Goal: Task Accomplishment & Management: Manage account settings

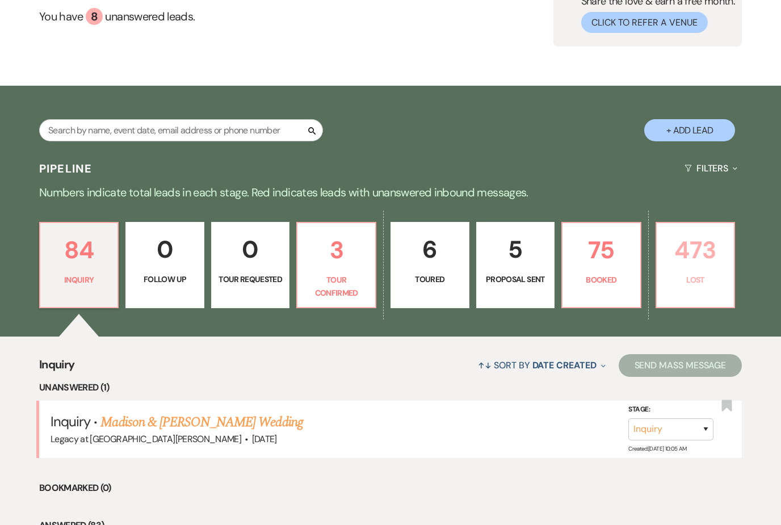
click at [686, 254] on p "473" at bounding box center [696, 250] width 64 height 38
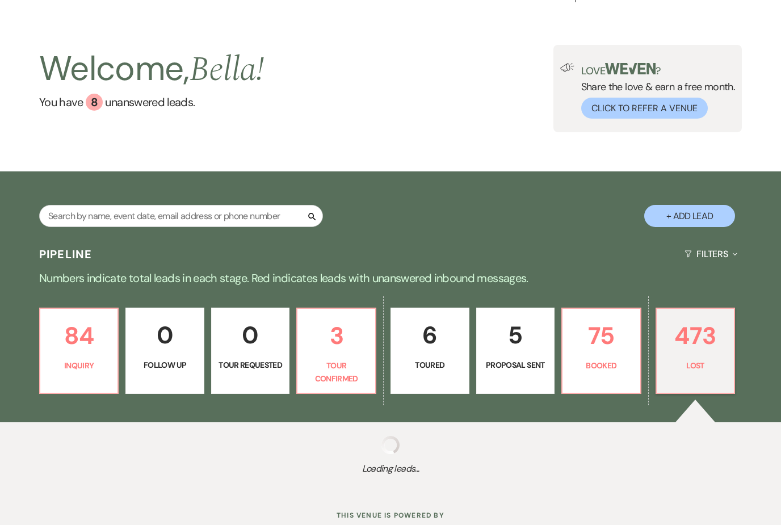
select select "8"
select select "6"
select select "8"
select select "6"
select select "8"
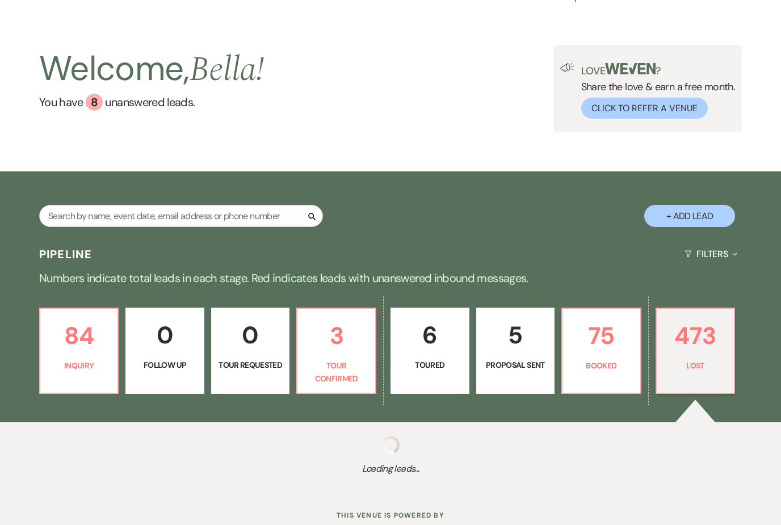
select select "6"
select select "8"
select select "11"
select select "8"
select select "6"
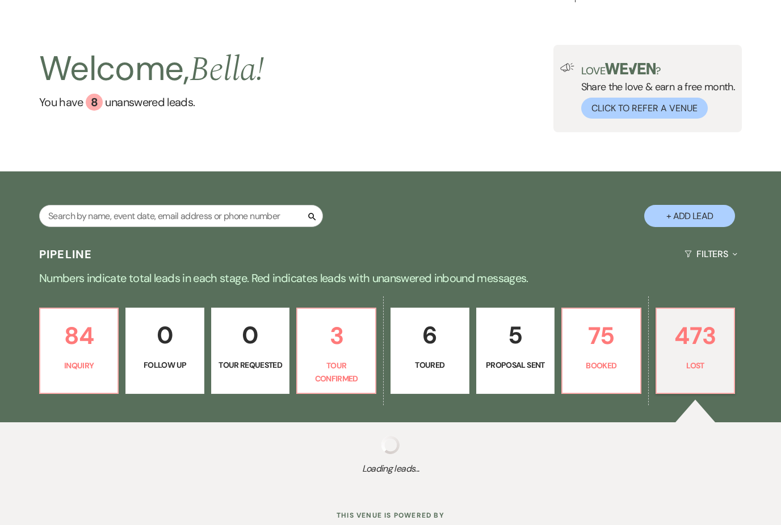
select select "8"
select select "5"
select select "8"
select select "6"
select select "8"
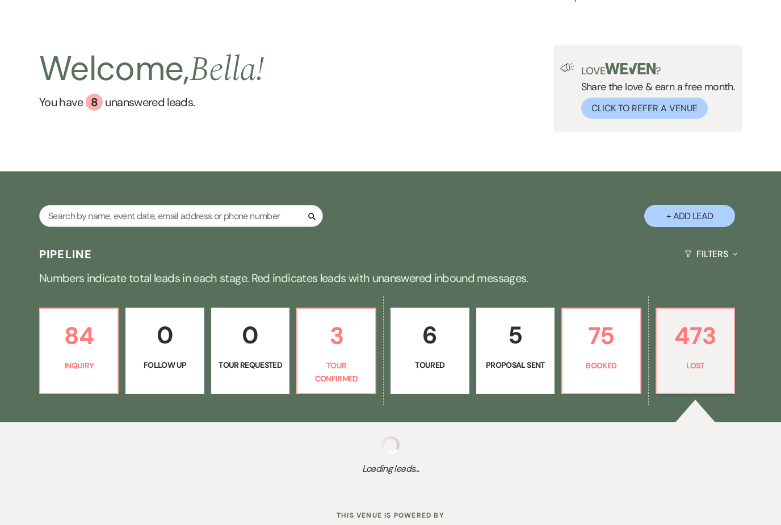
select select "6"
select select "8"
select select "1"
select select "8"
select select "11"
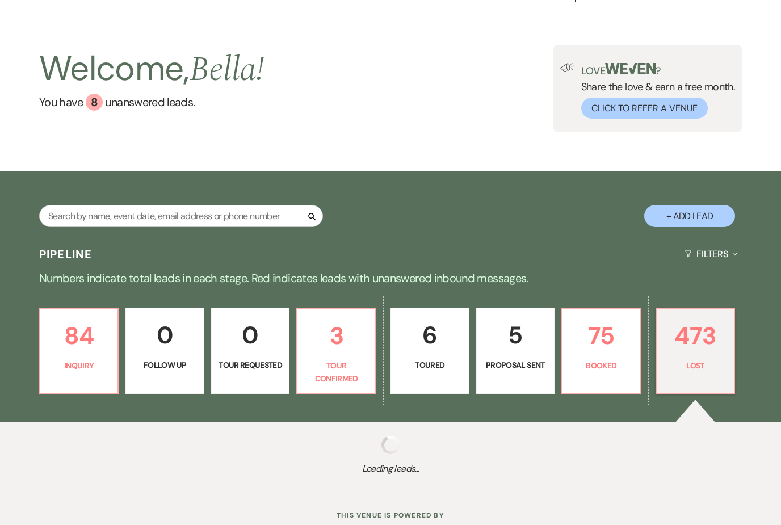
select select "8"
select select "11"
select select "8"
select select "10"
select select "8"
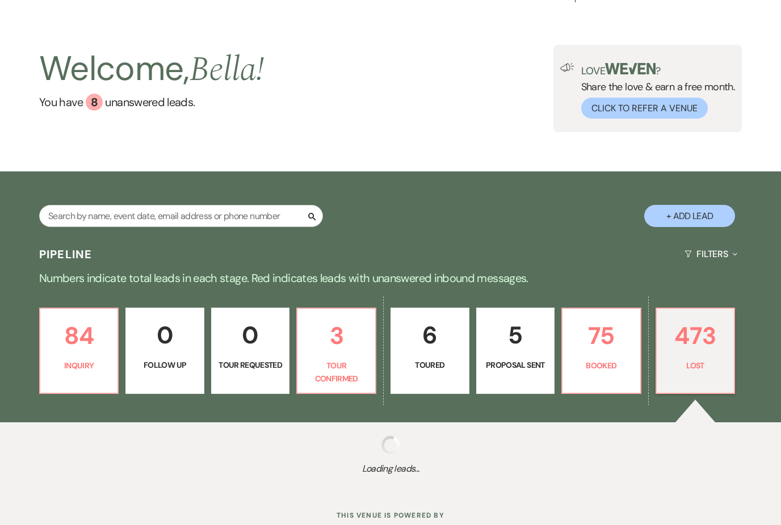
select select "6"
select select "8"
select select "6"
select select "8"
select select "6"
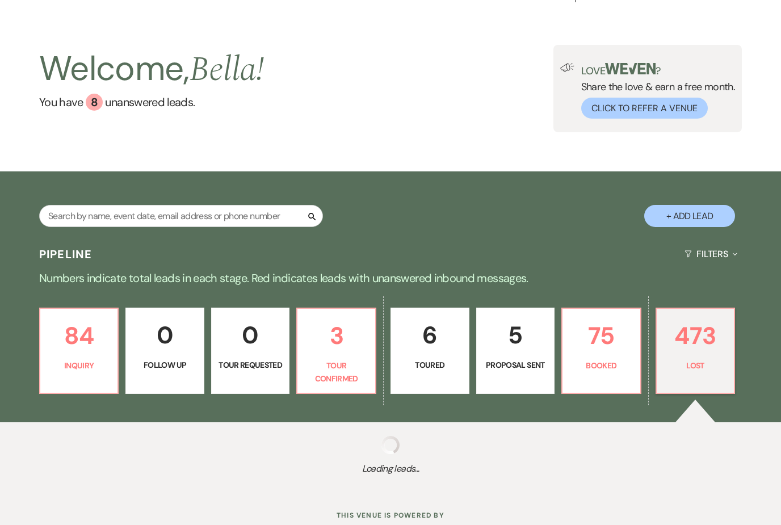
select select "8"
select select "1"
select select "8"
select select "5"
select select "8"
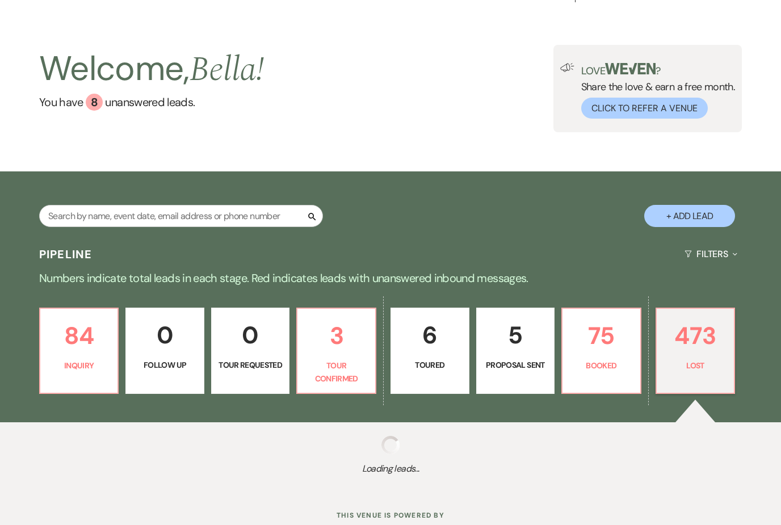
select select "6"
select select "8"
select select "6"
select select "8"
select select "5"
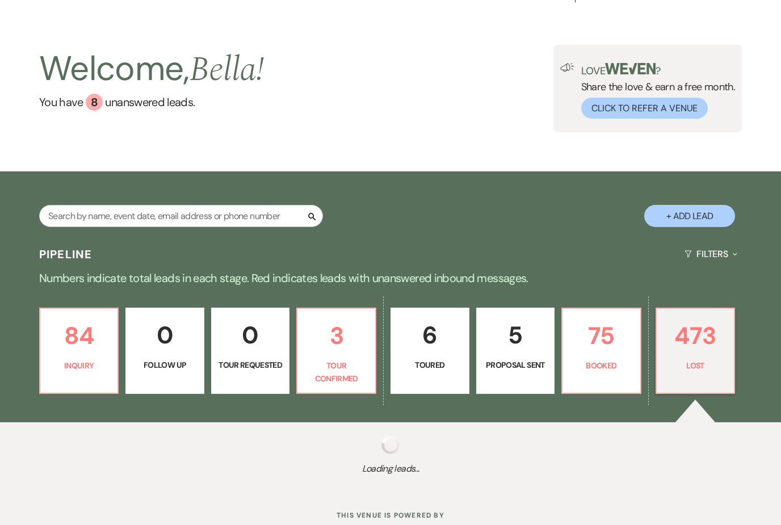
select select "8"
select select "5"
select select "8"
select select "1"
select select "8"
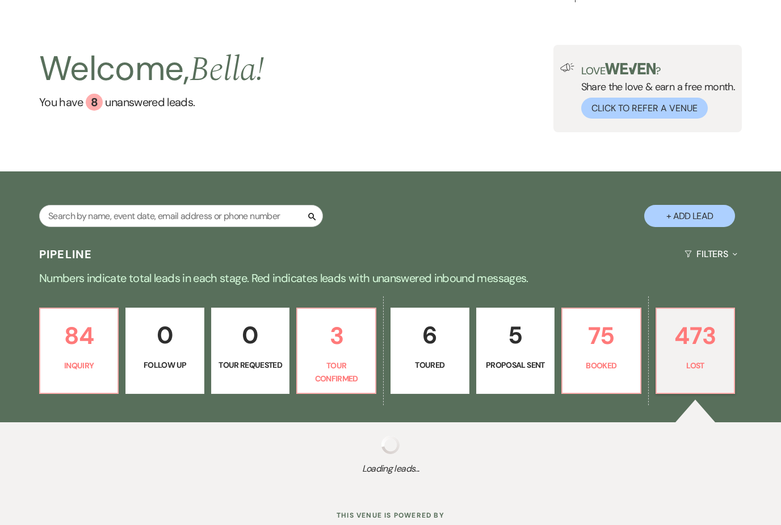
select select "6"
select select "8"
select select "5"
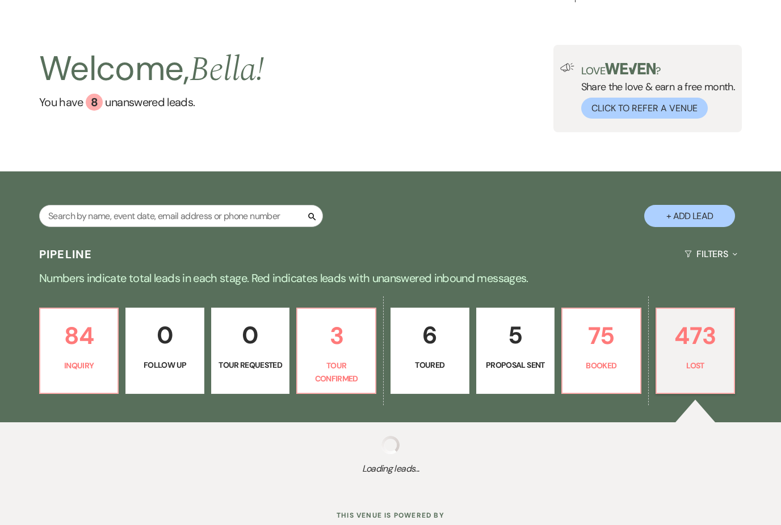
select select "8"
select select "5"
select select "8"
select select "10"
select select "8"
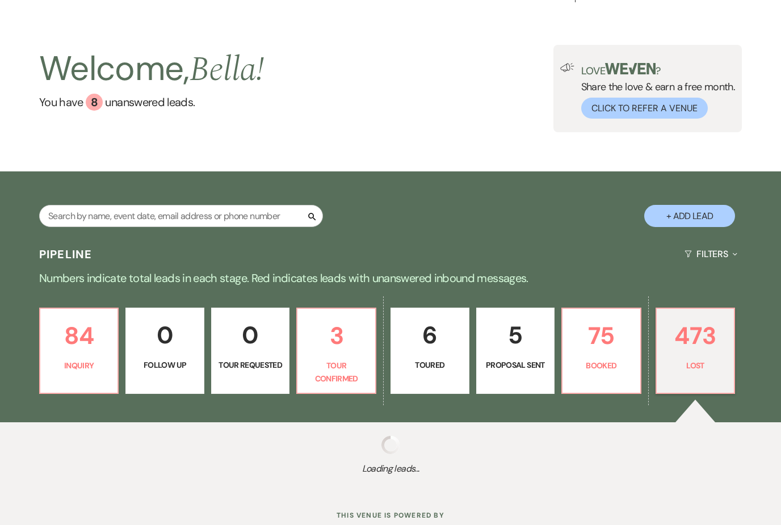
select select "1"
select select "8"
select select "5"
select select "8"
select select "5"
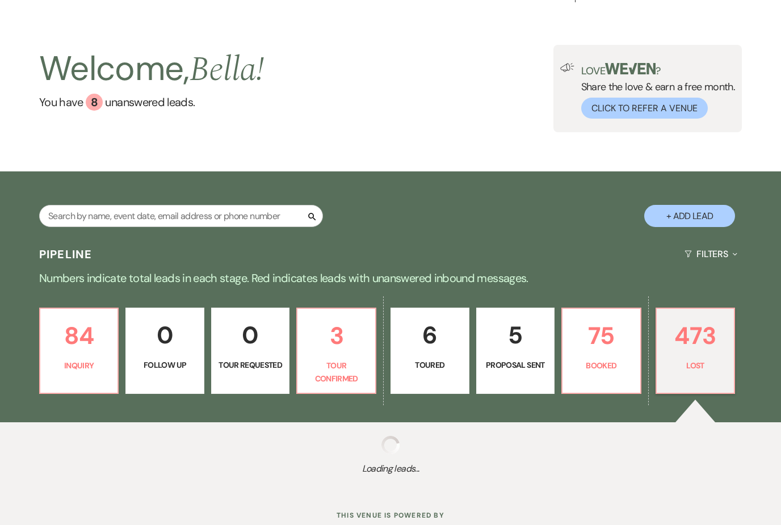
select select "8"
select select "5"
select select "8"
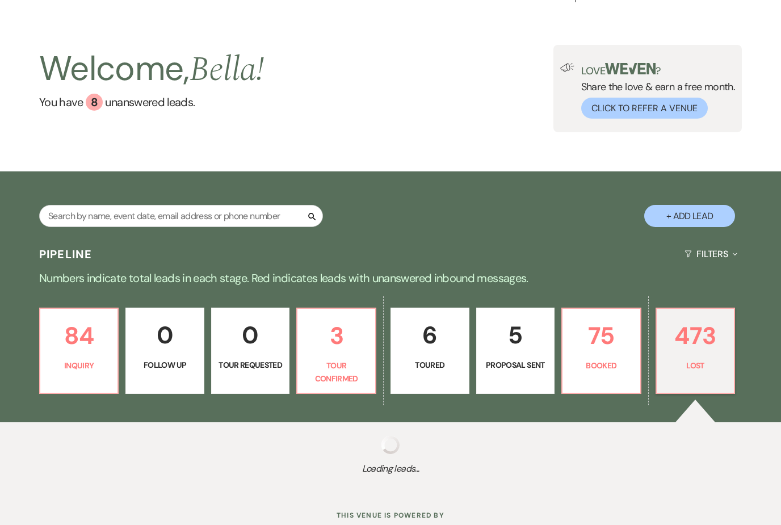
select select "6"
select select "8"
select select "6"
select select "8"
select select "5"
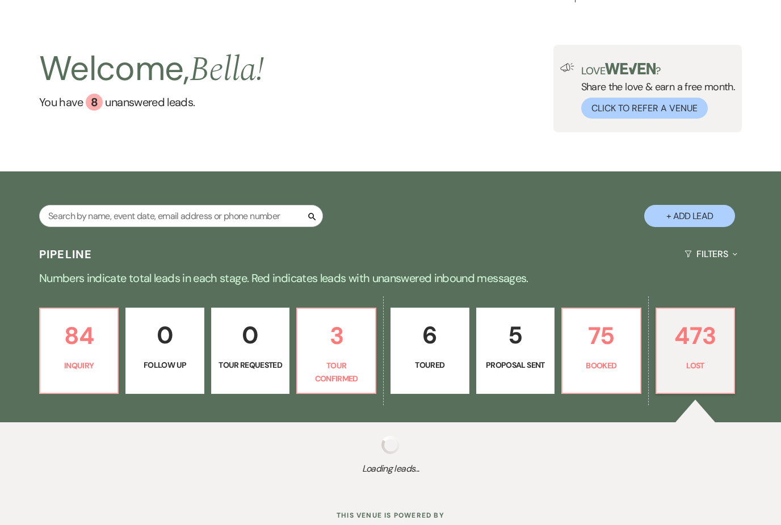
select select "8"
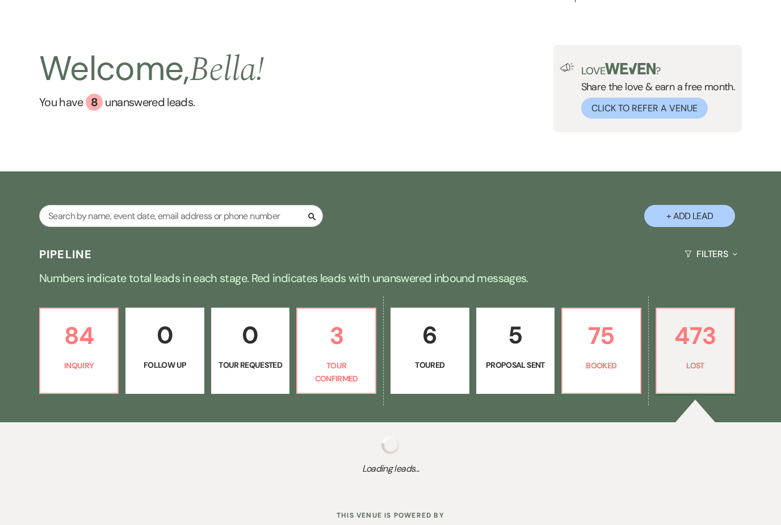
select select "5"
select select "8"
select select "5"
select select "8"
select select "5"
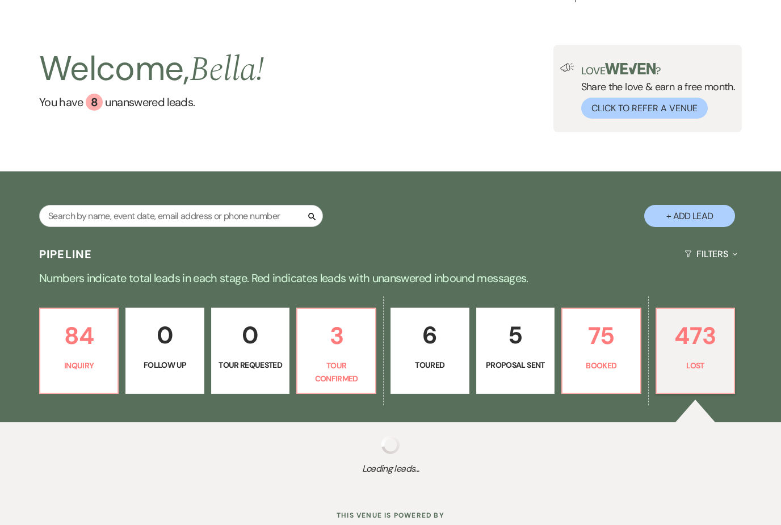
select select "8"
select select "5"
select select "8"
select select "6"
select select "8"
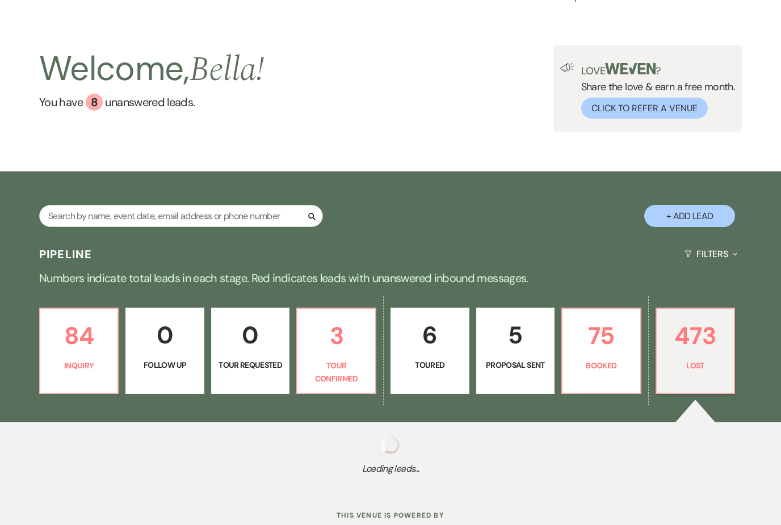
select select "6"
select select "8"
select select "5"
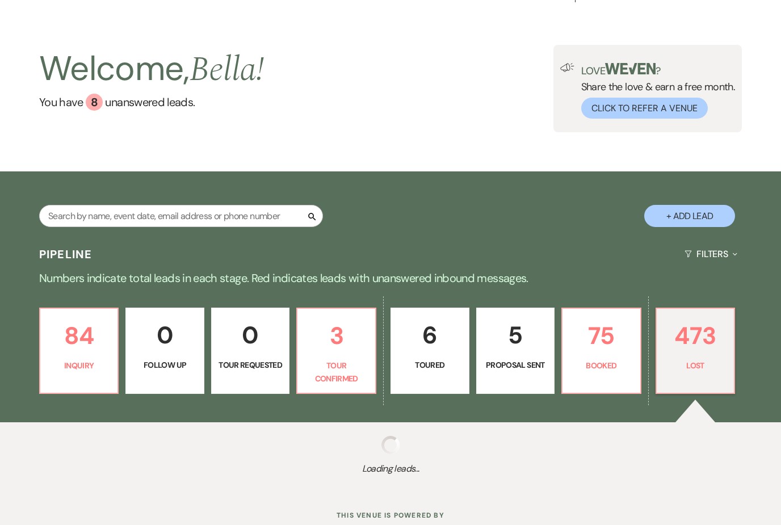
select select "8"
select select "5"
select select "8"
select select "5"
select select "8"
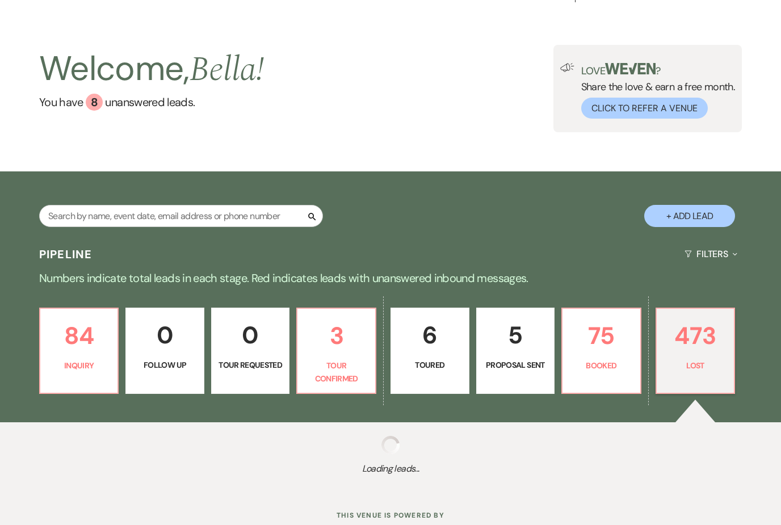
select select "8"
select select "5"
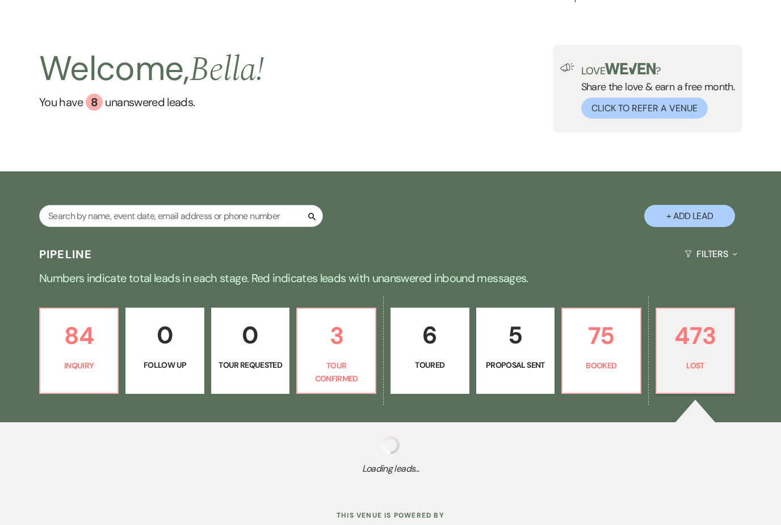
select select "8"
select select "5"
select select "8"
select select "5"
select select "8"
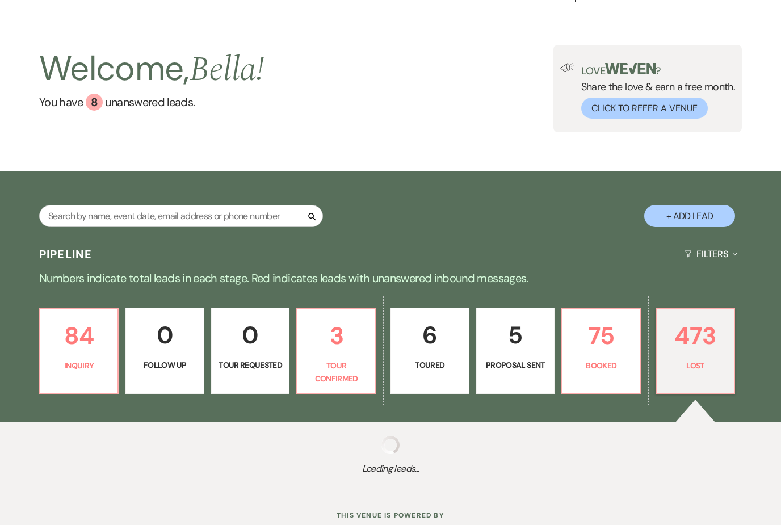
select select "5"
select select "8"
select select "5"
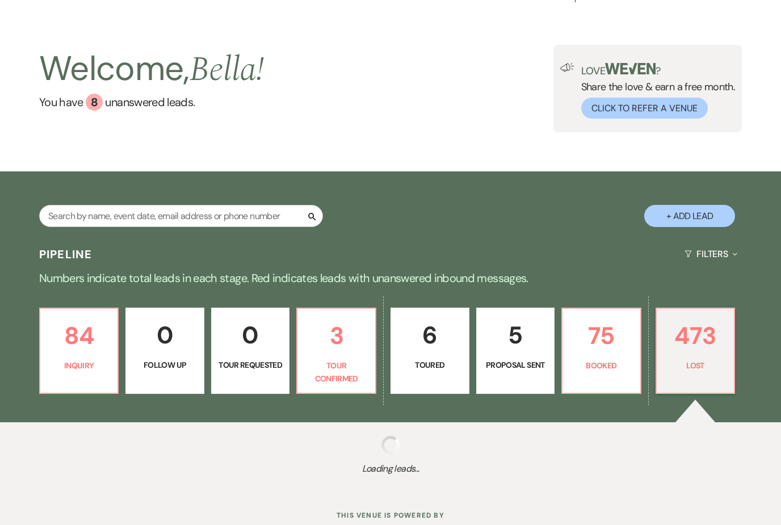
select select "8"
select select "5"
select select "8"
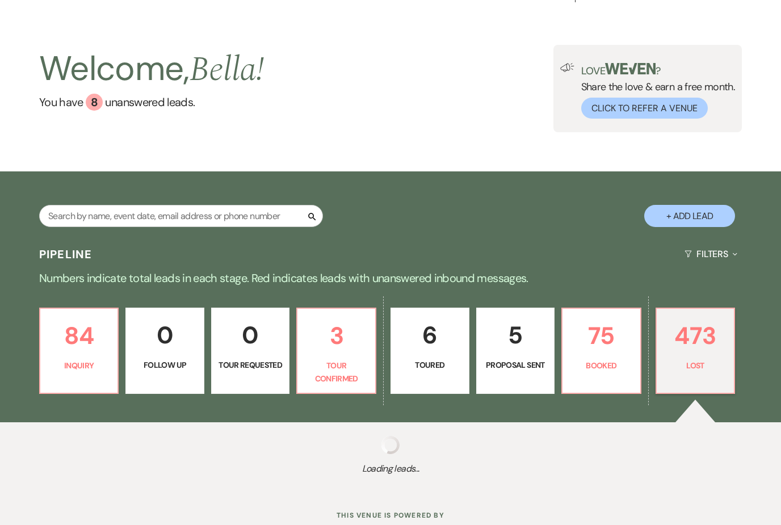
select select "8"
select select "1"
select select "8"
select select "10"
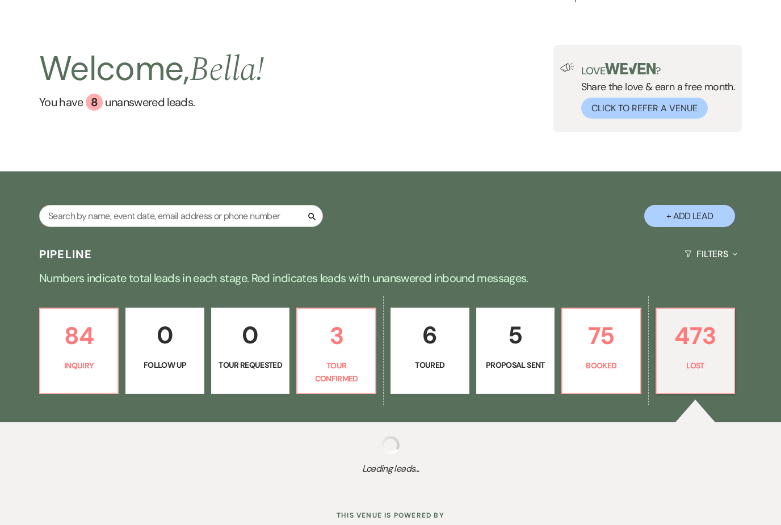
select select "8"
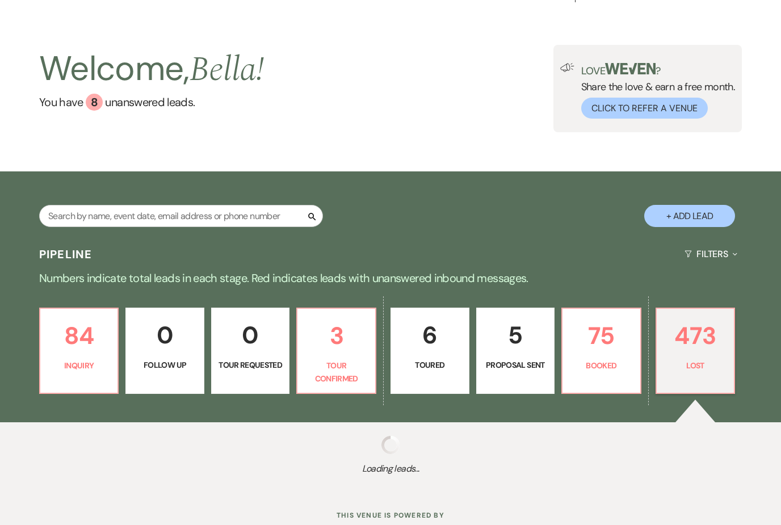
select select "5"
select select "8"
select select "5"
select select "8"
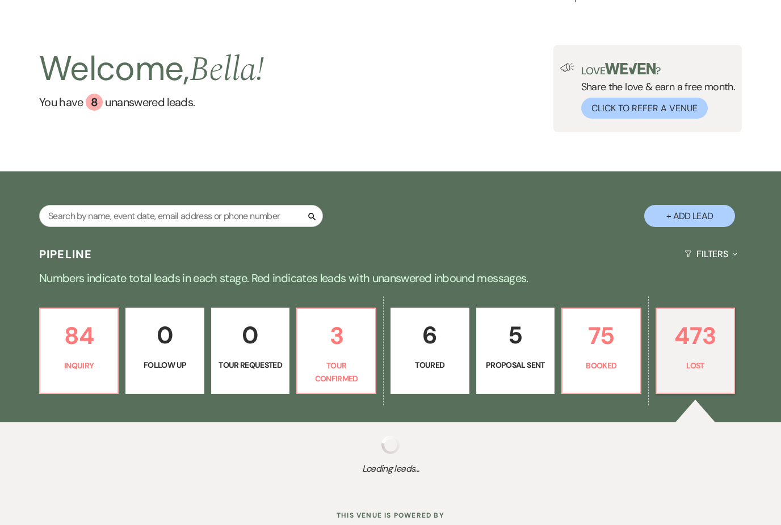
select select "5"
select select "8"
select select "5"
select select "8"
select select "5"
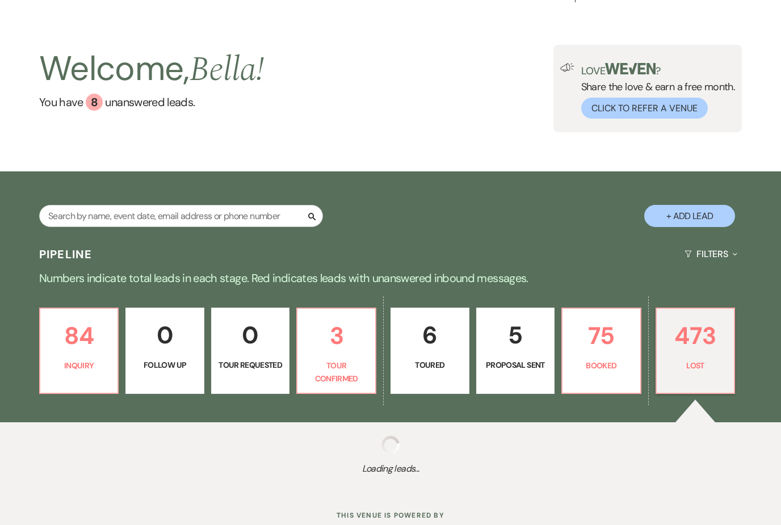
select select "8"
select select "5"
select select "8"
select select "5"
select select "8"
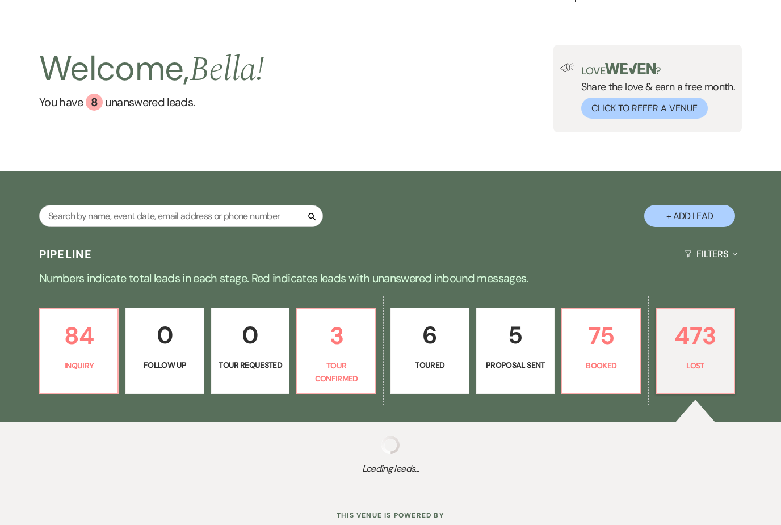
select select "8"
select select "5"
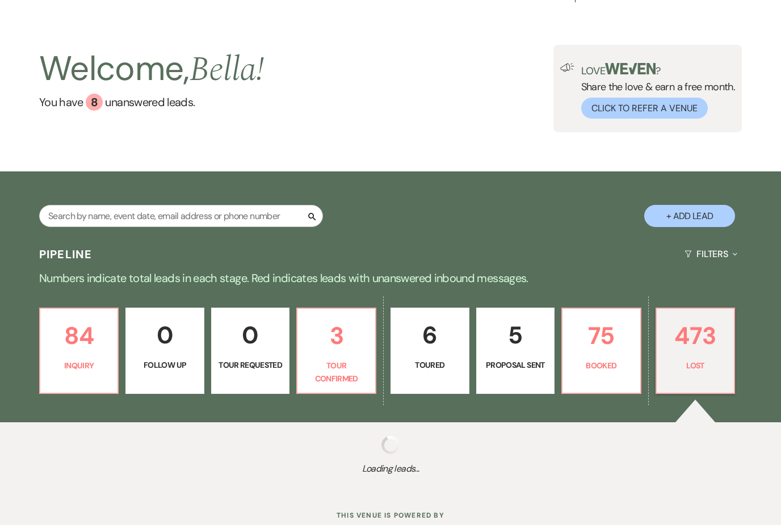
select select "8"
select select "5"
select select "8"
select select "5"
select select "8"
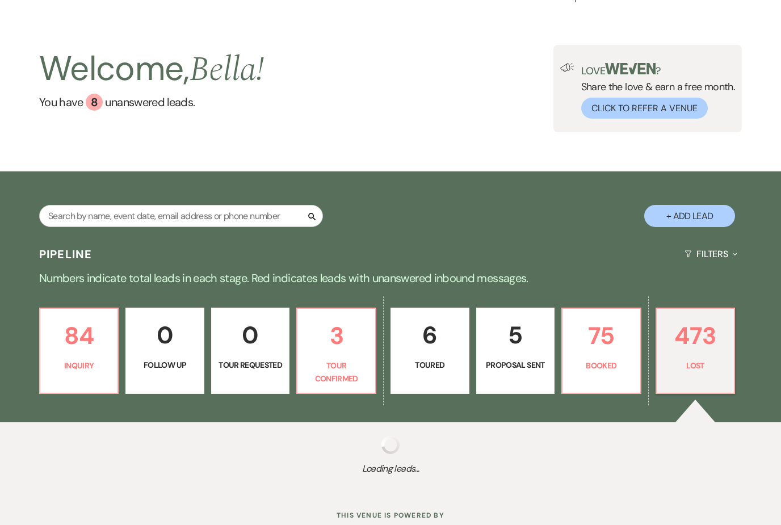
select select "5"
select select "8"
select select "5"
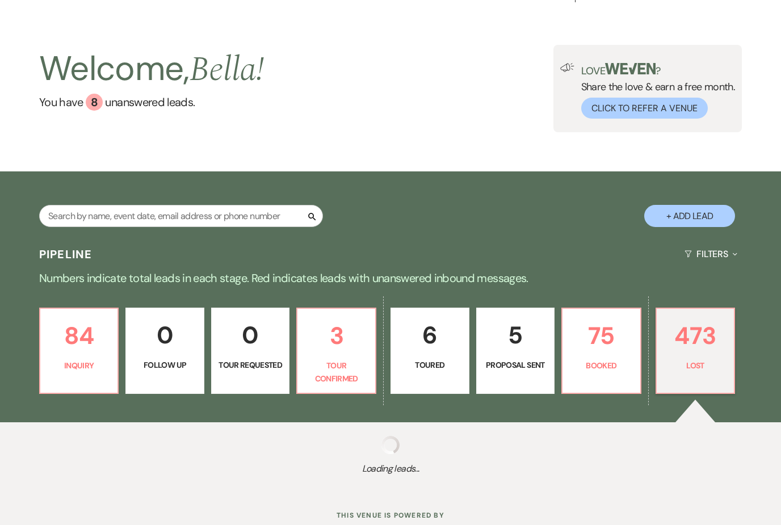
select select "8"
select select "5"
select select "8"
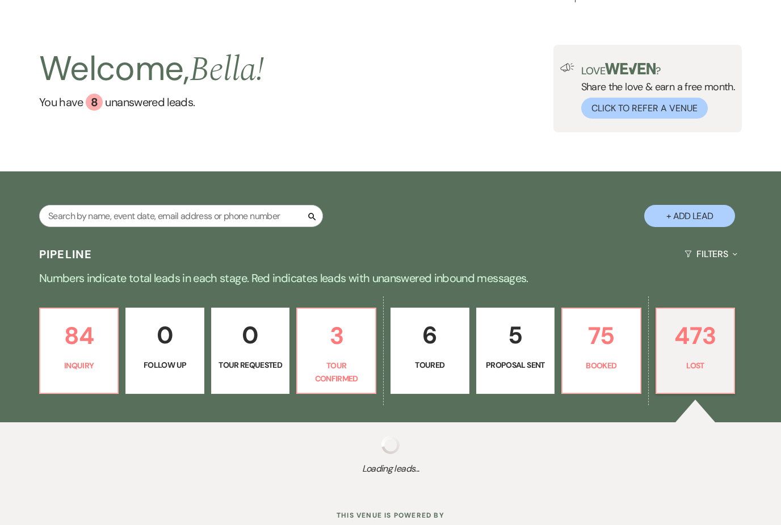
select select "5"
select select "8"
select select "5"
select select "8"
select select "1"
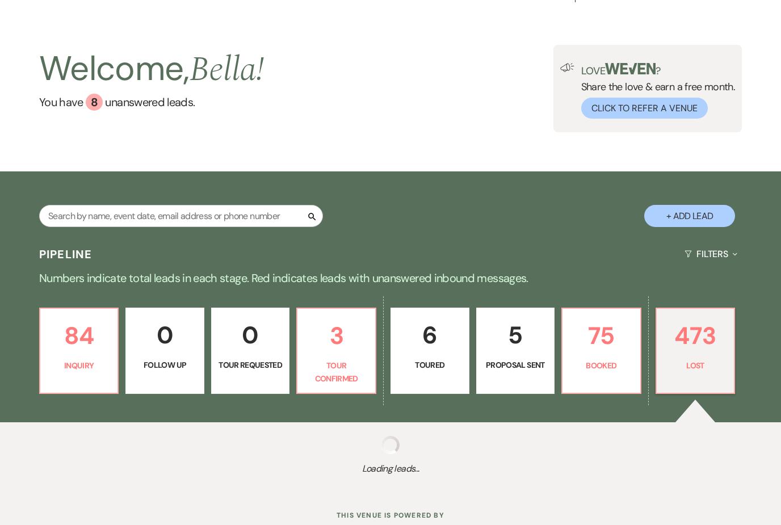
select select "8"
select select "5"
select select "8"
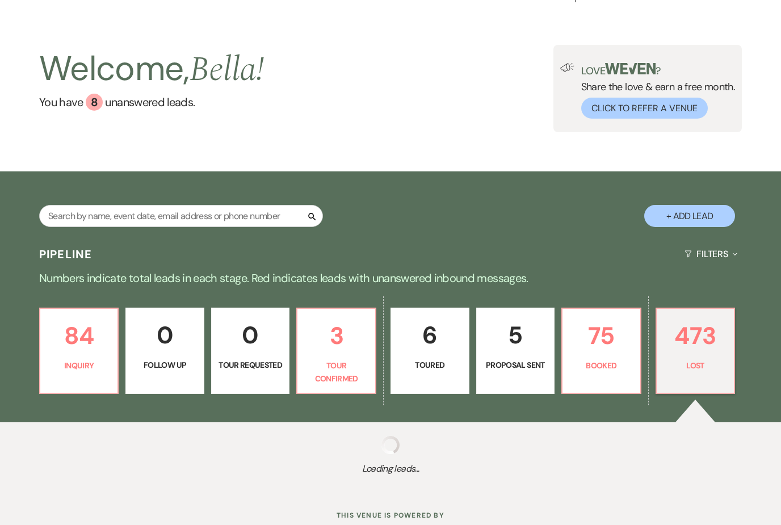
select select "8"
select select "5"
select select "8"
select select "5"
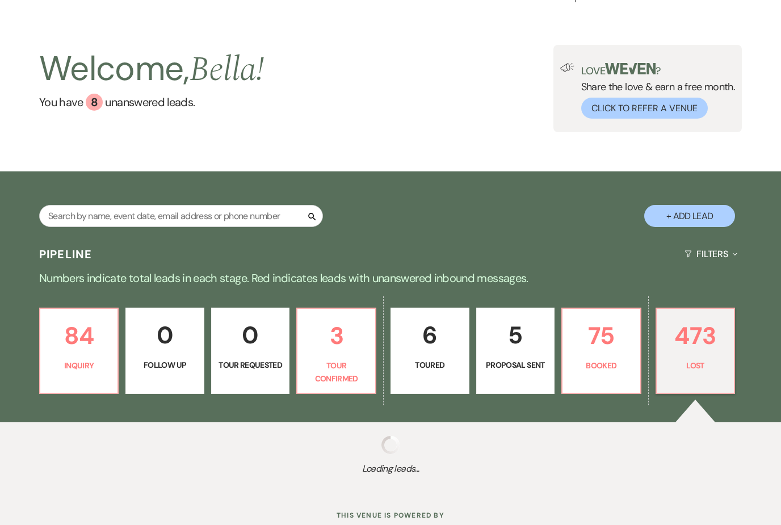
select select "8"
select select "5"
select select "8"
select select "5"
select select "8"
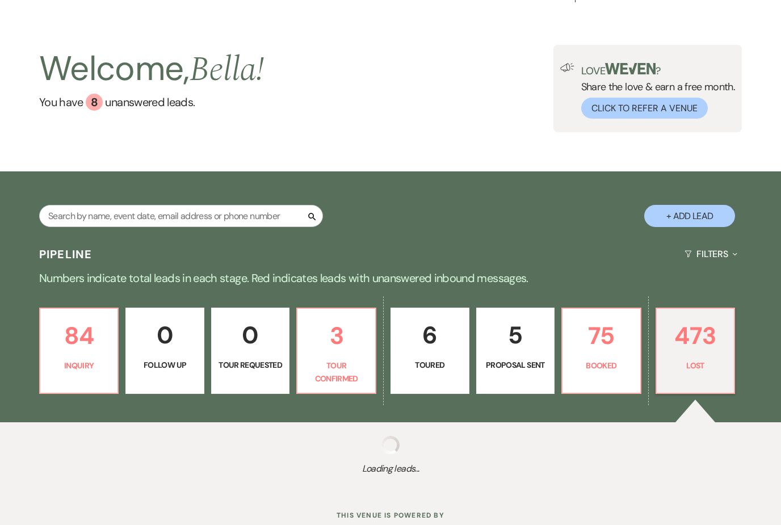
select select "8"
select select "5"
select select "8"
select select "1"
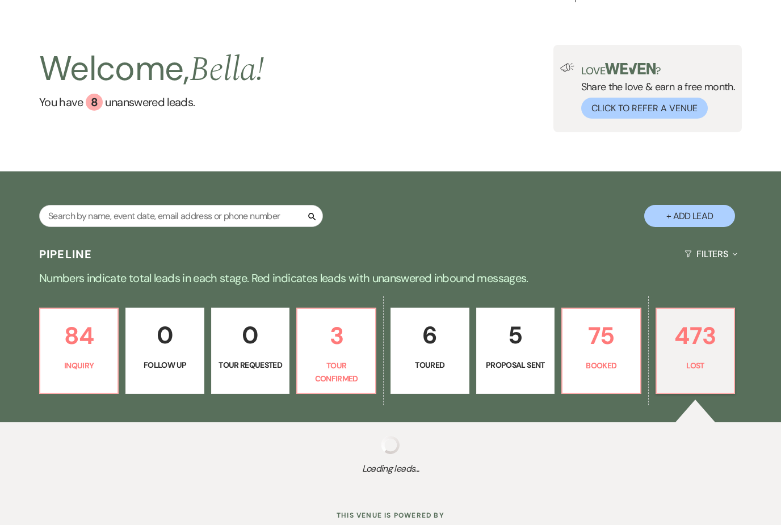
select select "8"
select select "5"
select select "8"
select select "5"
select select "8"
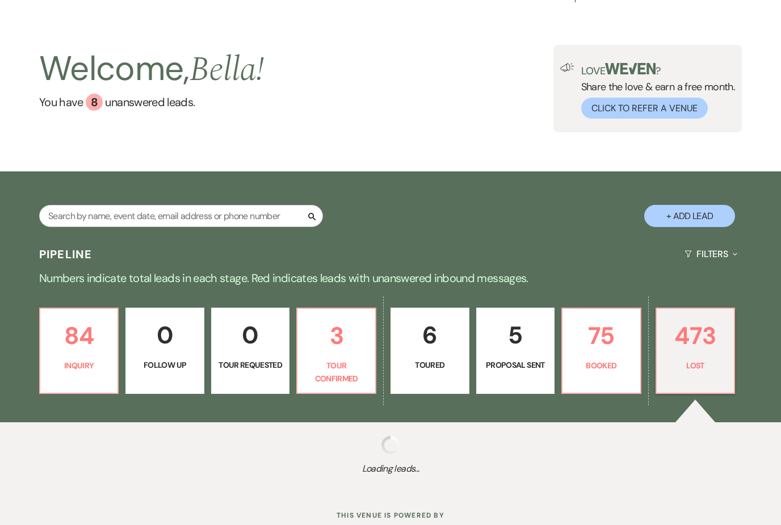
select select "5"
select select "8"
select select "1"
select select "8"
select select "5"
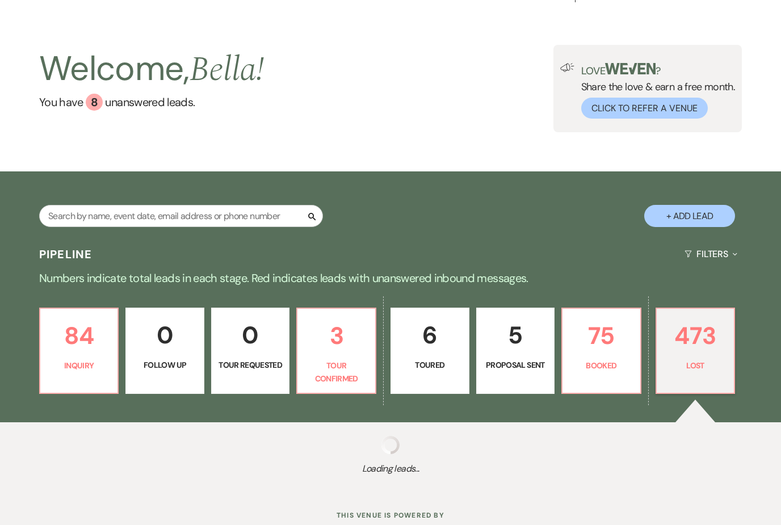
select select "8"
select select "5"
select select "8"
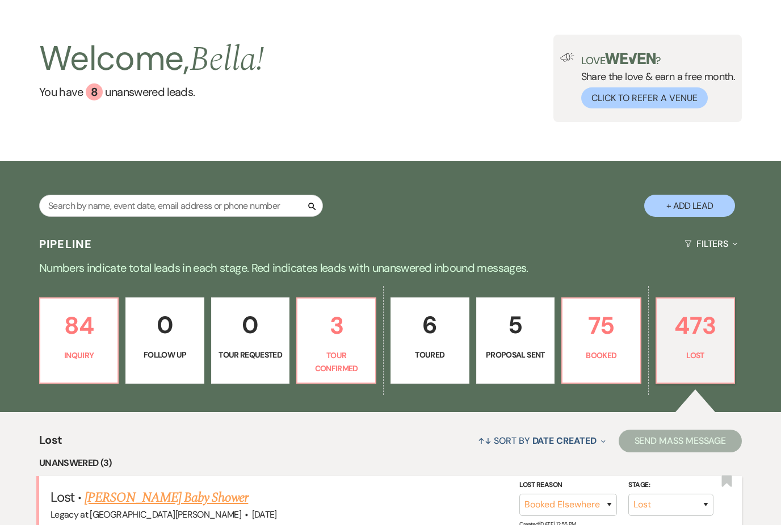
scroll to position [0, 0]
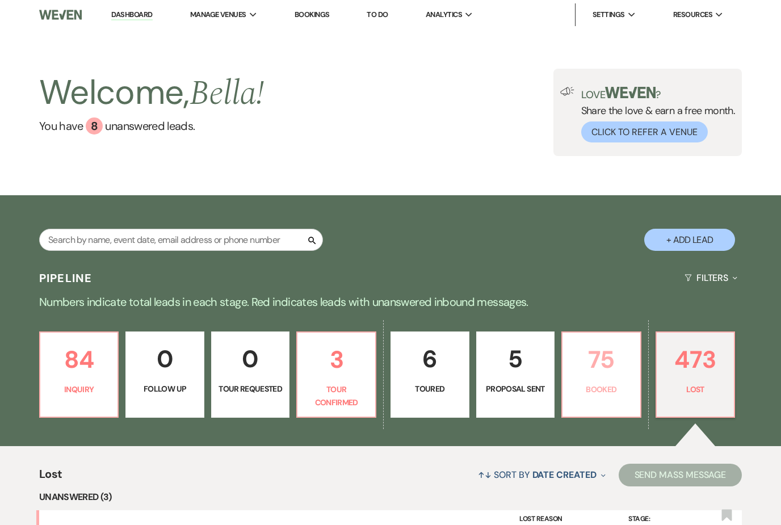
click at [606, 382] on link "75 Booked" at bounding box center [602, 375] width 80 height 86
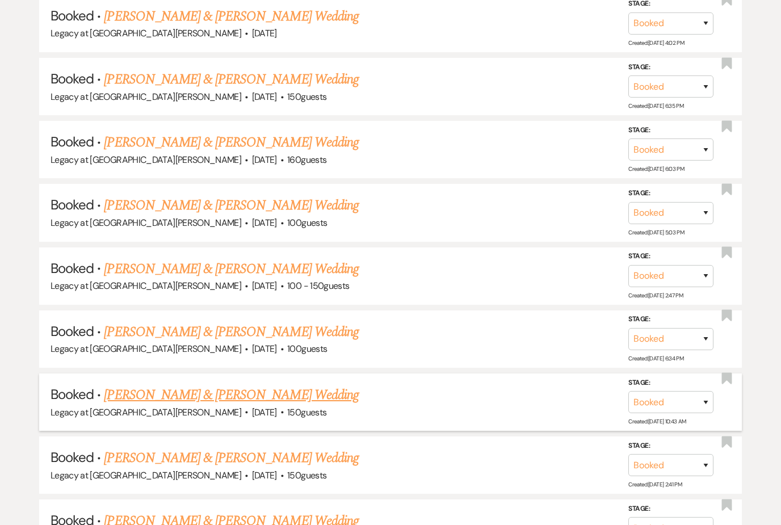
scroll to position [1217, 0]
